Goal: Transaction & Acquisition: Subscribe to service/newsletter

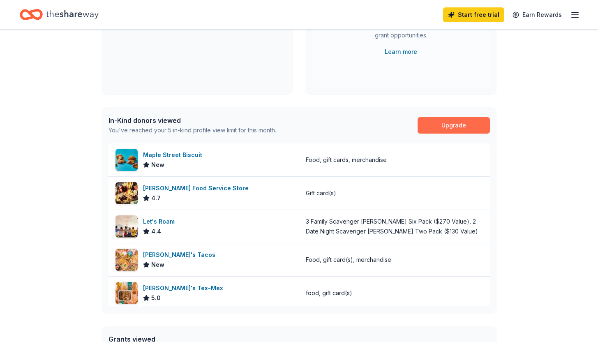
click at [451, 124] on link "Upgrade" at bounding box center [453, 125] width 72 height 16
click at [454, 126] on link "Upgrade" at bounding box center [453, 125] width 72 height 16
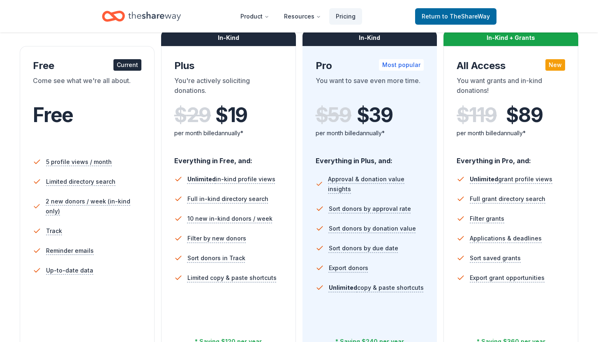
scroll to position [268, 0]
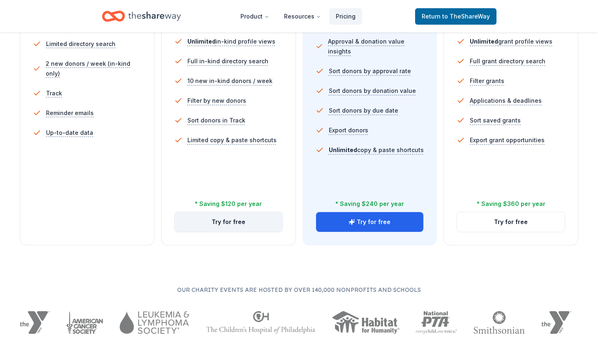
click at [231, 222] on button "Try for free" at bounding box center [229, 222] width 108 height 20
